Goal: Navigation & Orientation: Find specific page/section

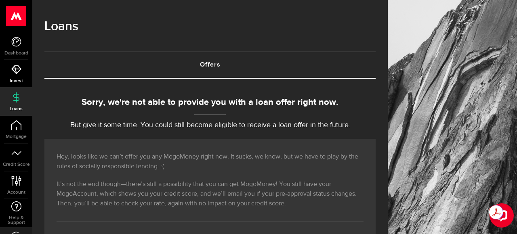
click at [15, 74] on icon at bounding box center [16, 70] width 10 height 10
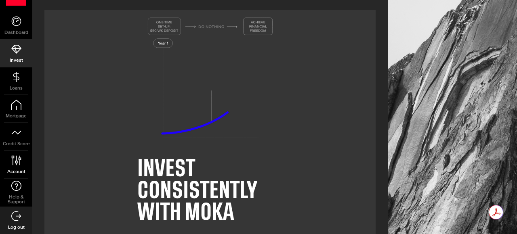
scroll to position [21, 0]
click at [15, 165] on link "Account Compte" at bounding box center [16, 164] width 32 height 27
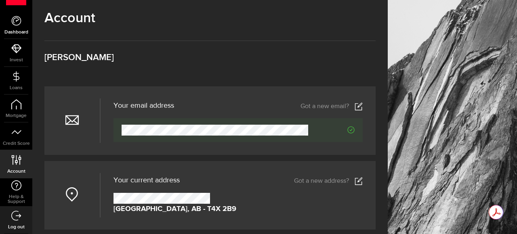
click at [13, 20] on use at bounding box center [16, 21] width 10 height 10
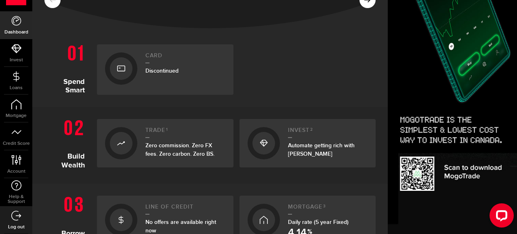
click at [162, 70] on span "Discontinued" at bounding box center [161, 70] width 33 height 7
click at [163, 67] on div "Card Discontinued" at bounding box center [185, 69] width 80 height 34
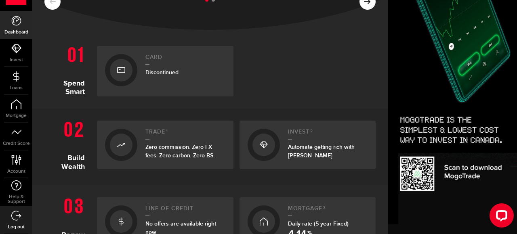
click at [120, 71] on icon at bounding box center [121, 70] width 8 height 13
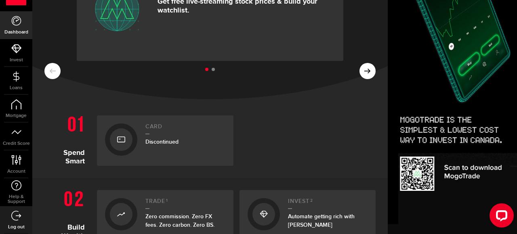
scroll to position [0, 0]
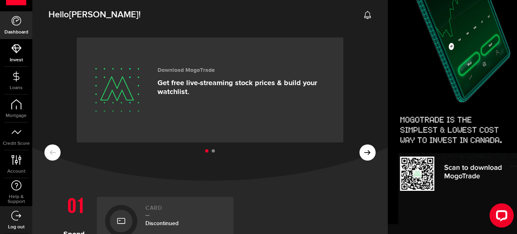
click at [21, 54] on link "Invest" at bounding box center [16, 52] width 32 height 27
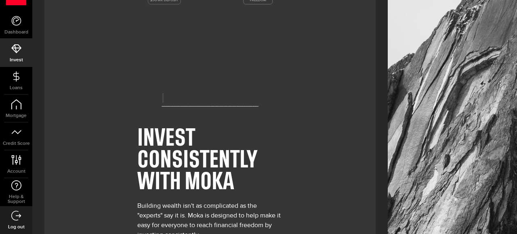
scroll to position [90, 0]
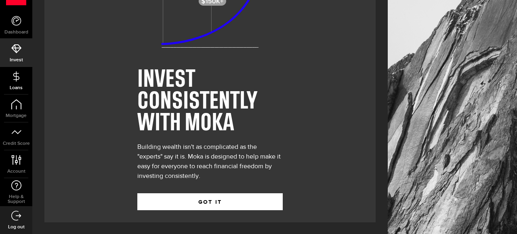
click at [23, 86] on span "Loans" at bounding box center [16, 88] width 32 height 5
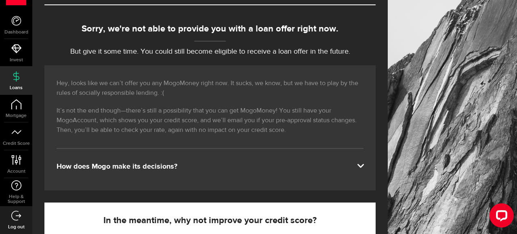
scroll to position [63, 0]
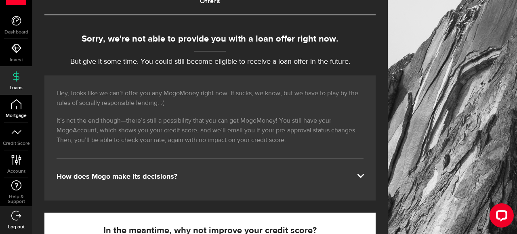
click at [15, 105] on icon at bounding box center [16, 104] width 10 height 10
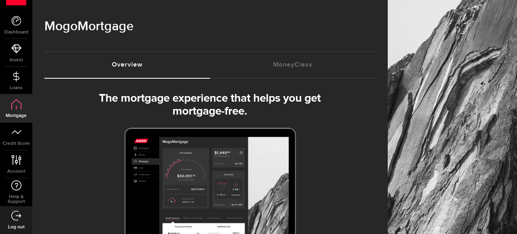
select select "3knYdhfXw4iYoq2m0WGQES"
click at [14, 140] on link "Credit Score" at bounding box center [16, 136] width 32 height 27
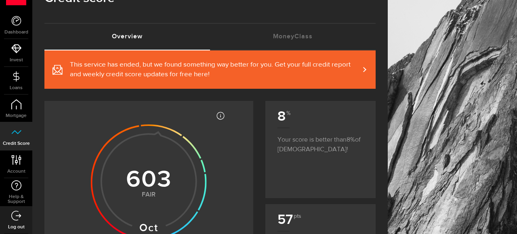
scroll to position [35, 0]
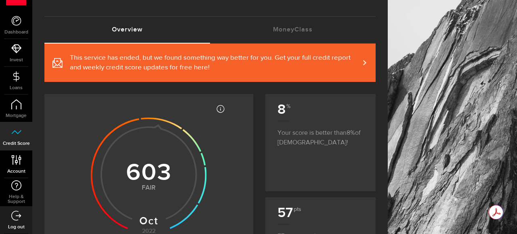
click at [13, 163] on icon at bounding box center [16, 160] width 11 height 10
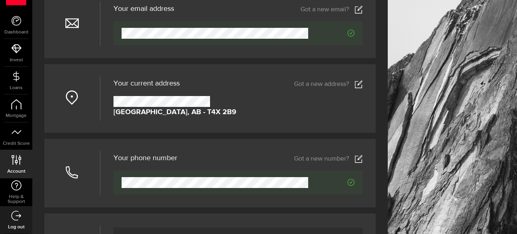
scroll to position [120, 0]
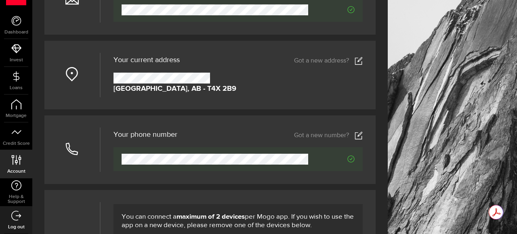
click at [17, 217] on icon at bounding box center [16, 216] width 10 height 10
